Goal: Check status: Check status

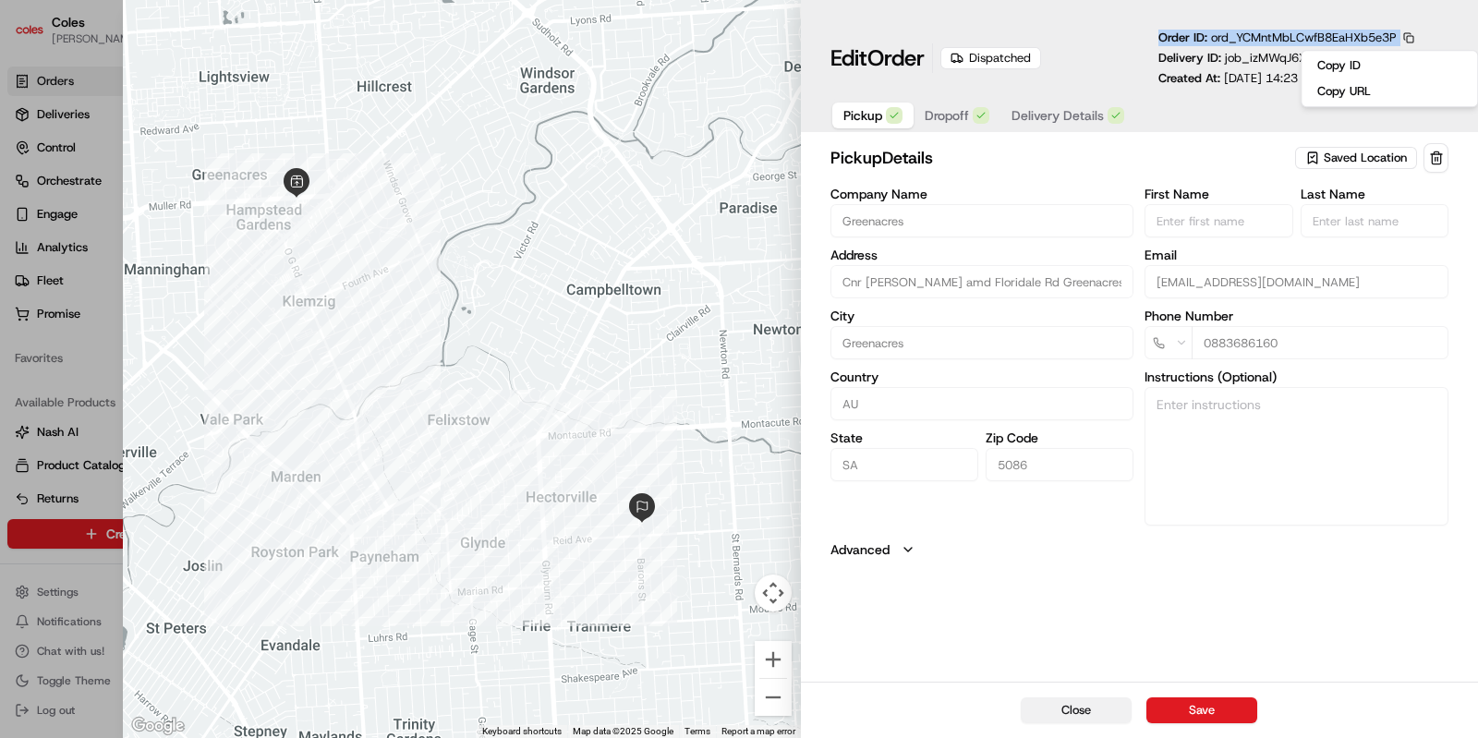
click at [1083, 710] on button "Close" at bounding box center [1075, 710] width 111 height 26
type input "+1"
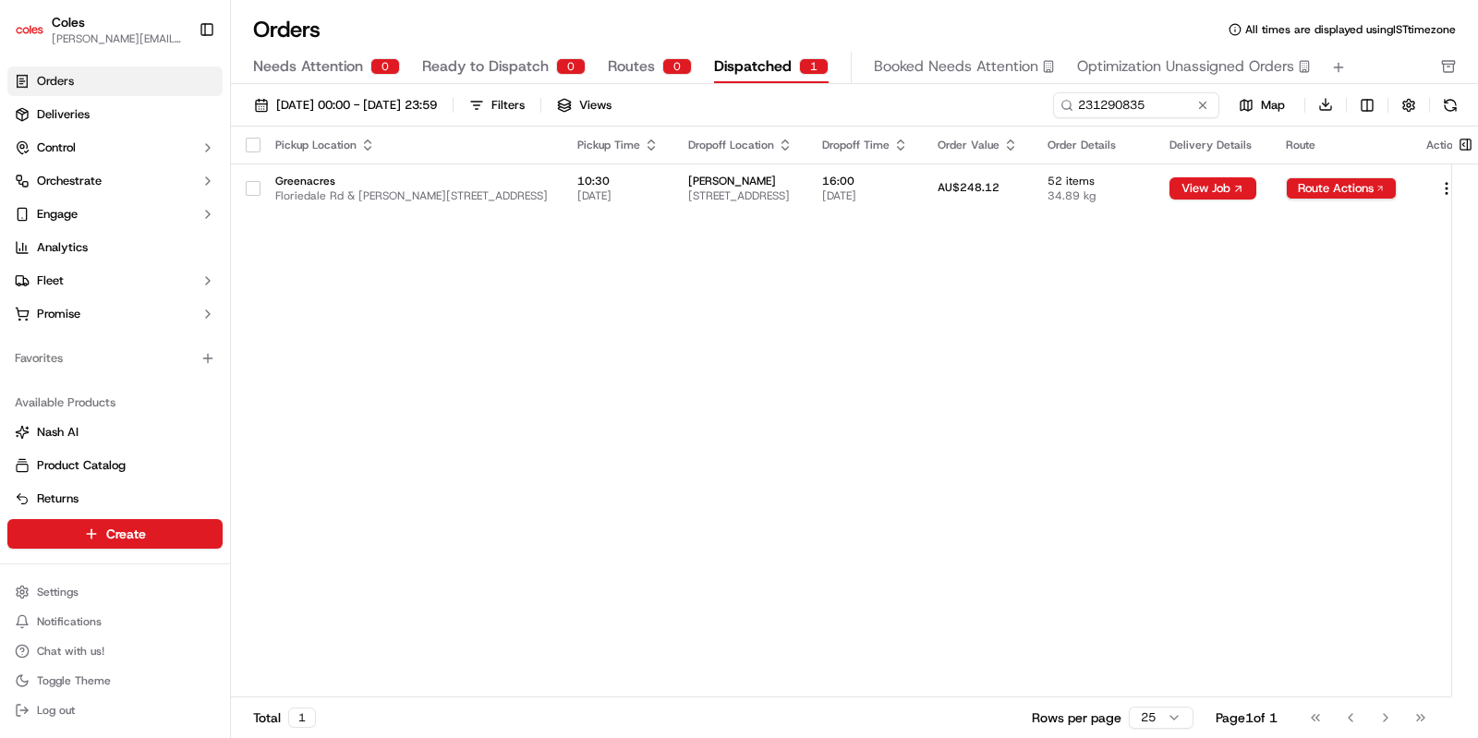
click at [1366, 273] on div "Pickup Location Pickup Time Dropoff Location Dropoff Time Order Value Order Det…" at bounding box center [856, 413] width 1250 height 572
click at [1086, 109] on input "231290835" at bounding box center [1108, 105] width 222 height 26
paste input "A230345709"
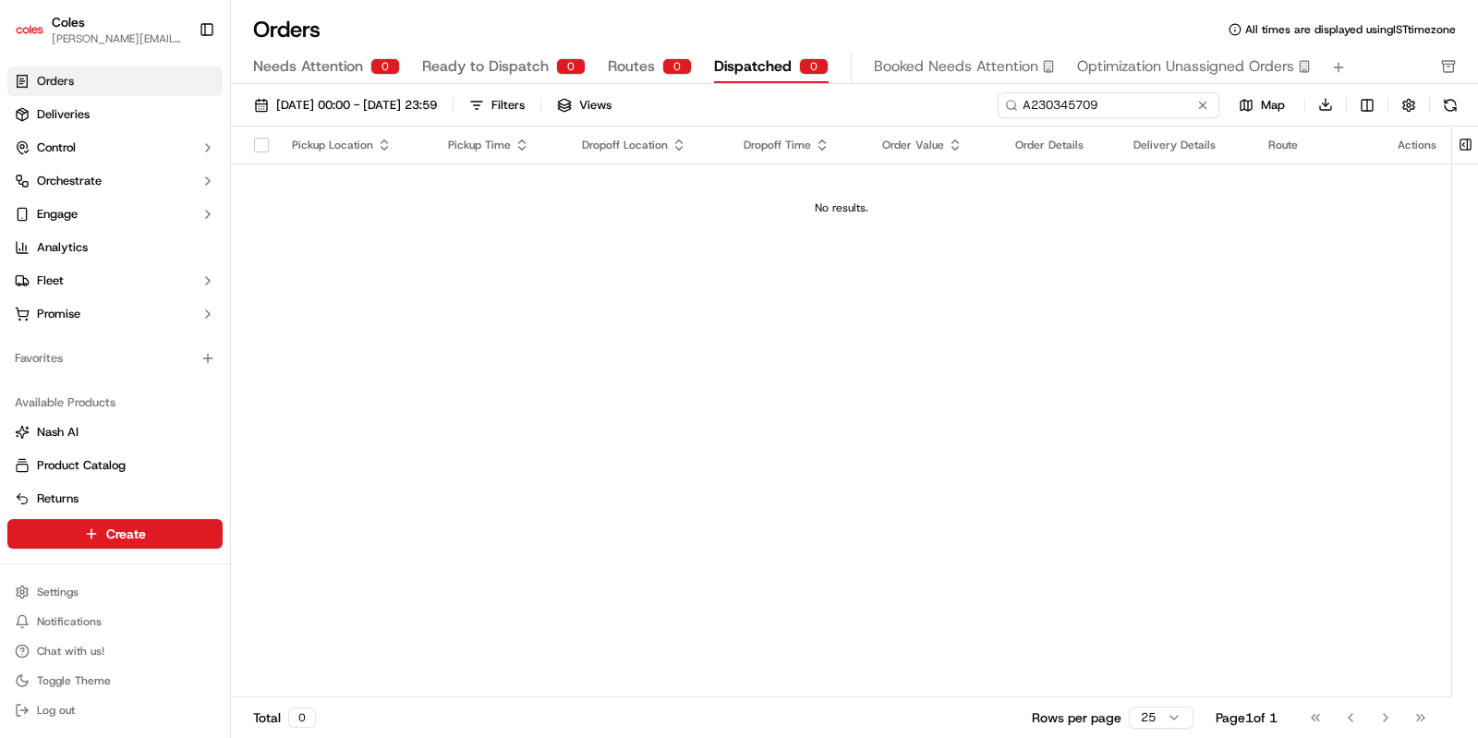
click at [1035, 111] on input "A230345709" at bounding box center [1108, 105] width 222 height 26
click at [1031, 111] on input "A230345709" at bounding box center [1108, 105] width 222 height 26
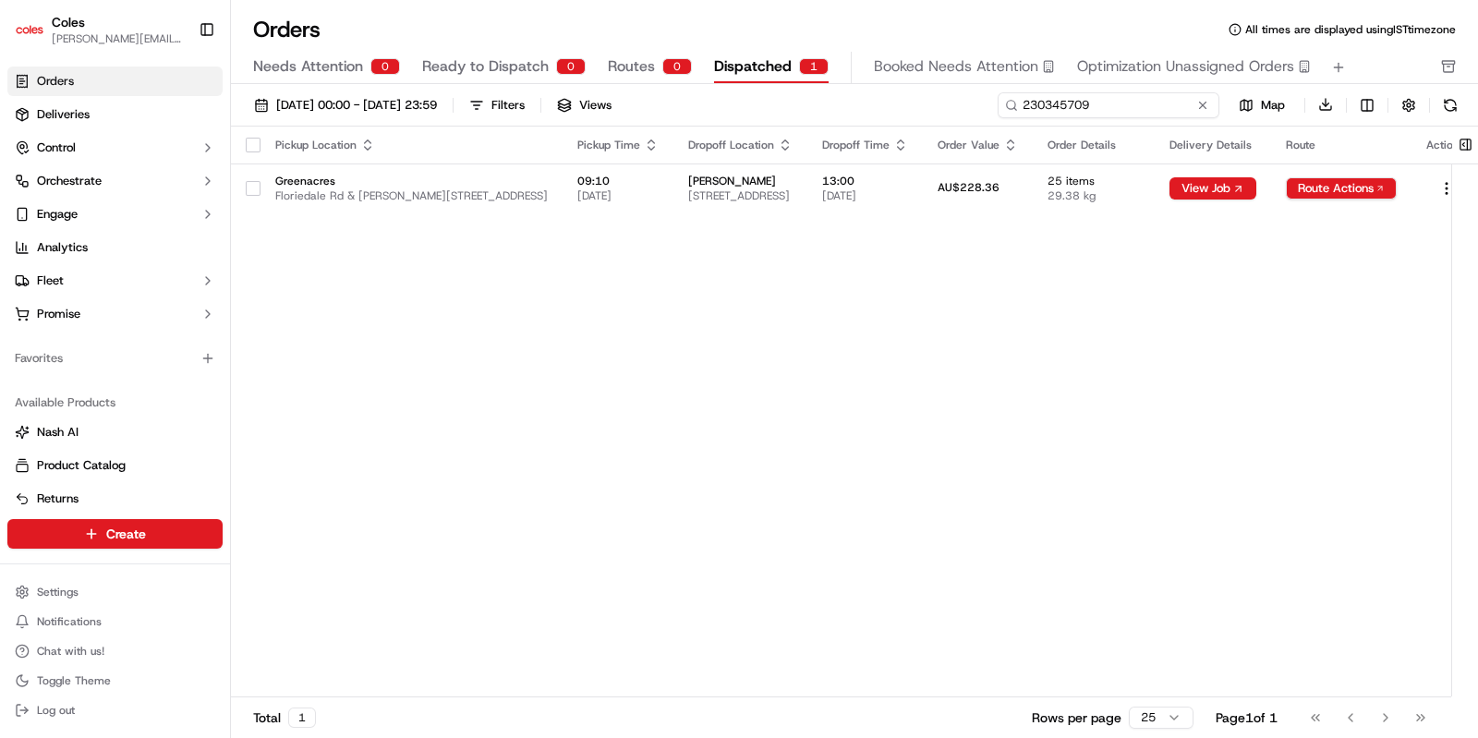
type input "230345709"
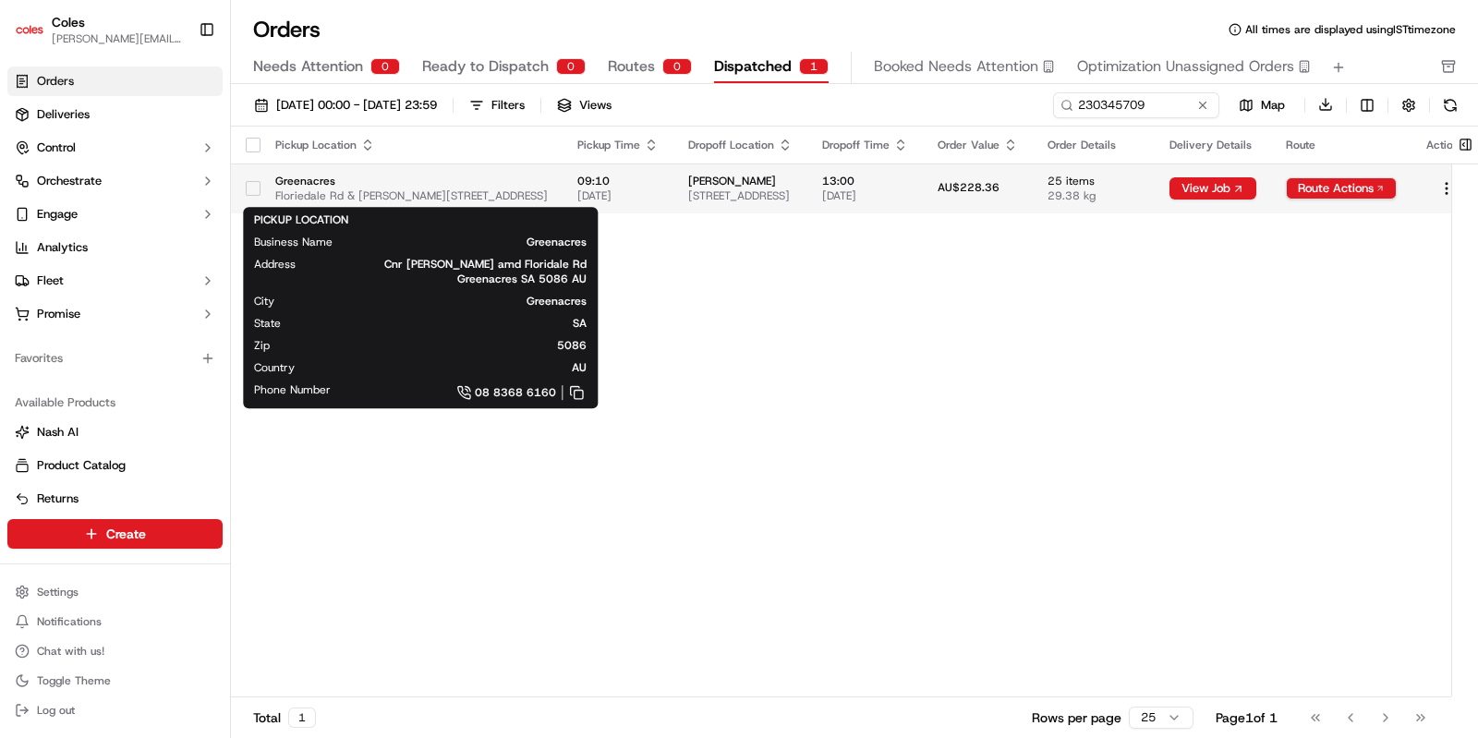
click at [309, 181] on span "Greenacres" at bounding box center [411, 181] width 272 height 15
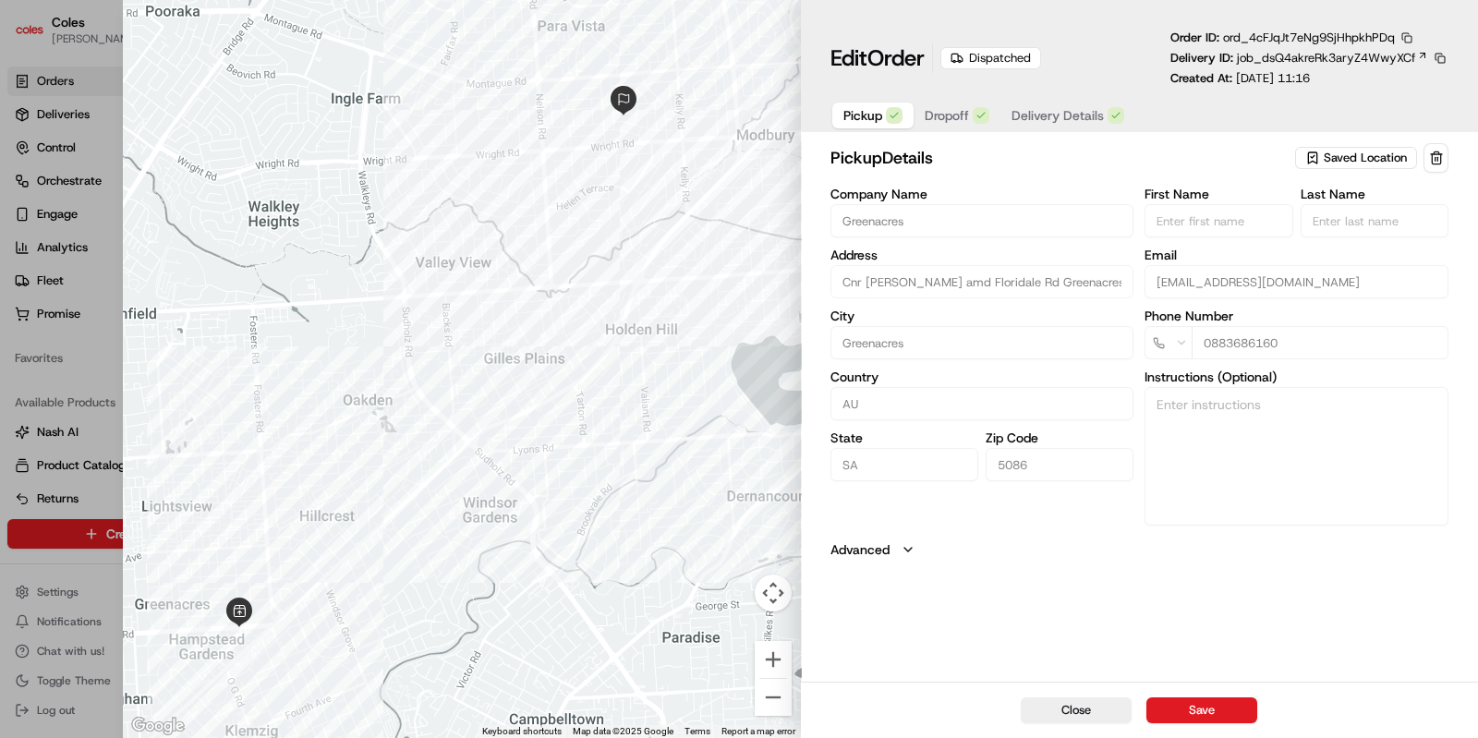
click at [1405, 39] on button "button" at bounding box center [1406, 38] width 17 height 17
click at [1330, 62] on button "Copy ID" at bounding box center [1389, 65] width 168 height 22
